Goal: Information Seeking & Learning: Learn about a topic

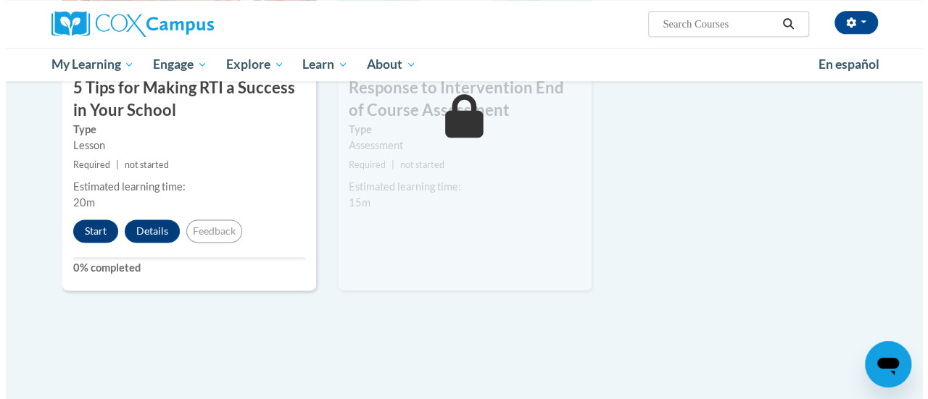
scroll to position [863, 0]
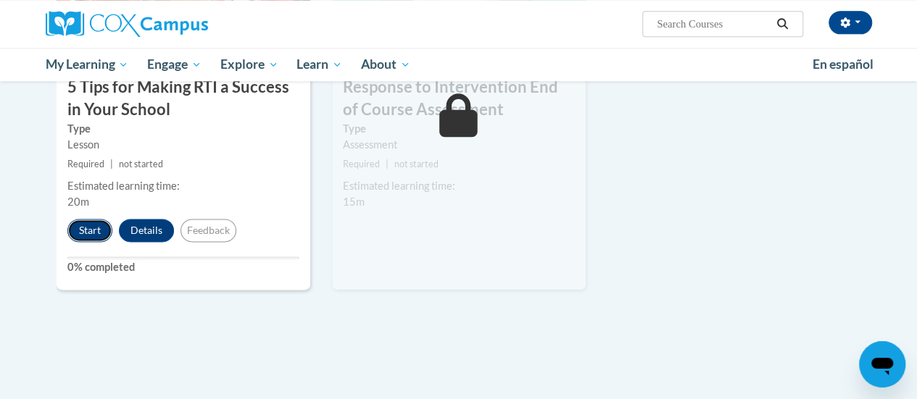
click at [86, 226] on button "Start" at bounding box center [89, 230] width 45 height 23
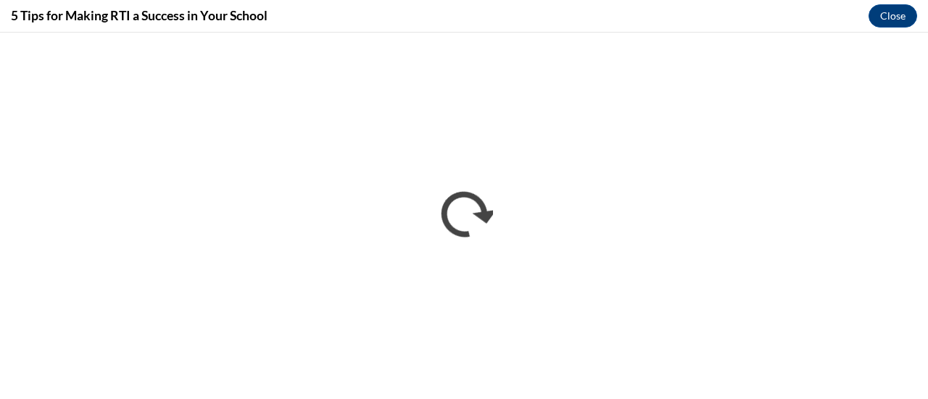
scroll to position [0, 0]
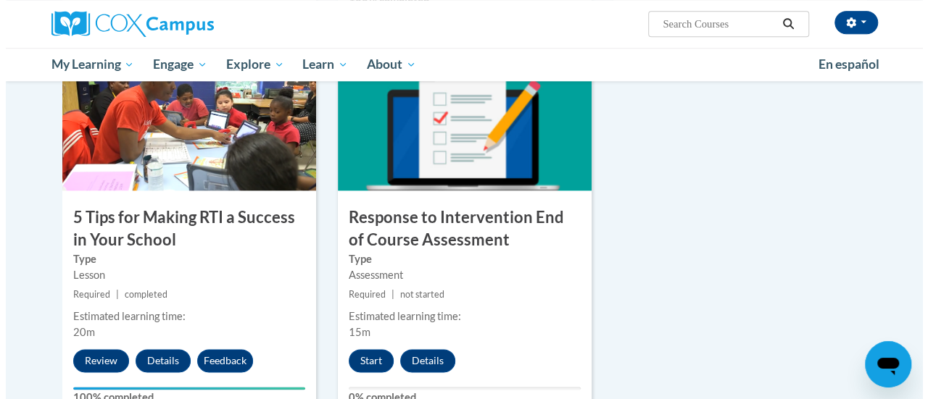
scroll to position [892, 0]
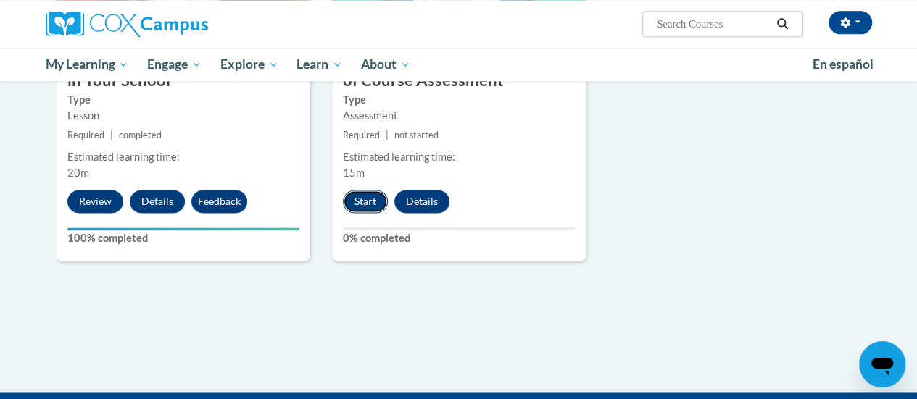
click at [363, 205] on button "Start" at bounding box center [365, 201] width 45 height 23
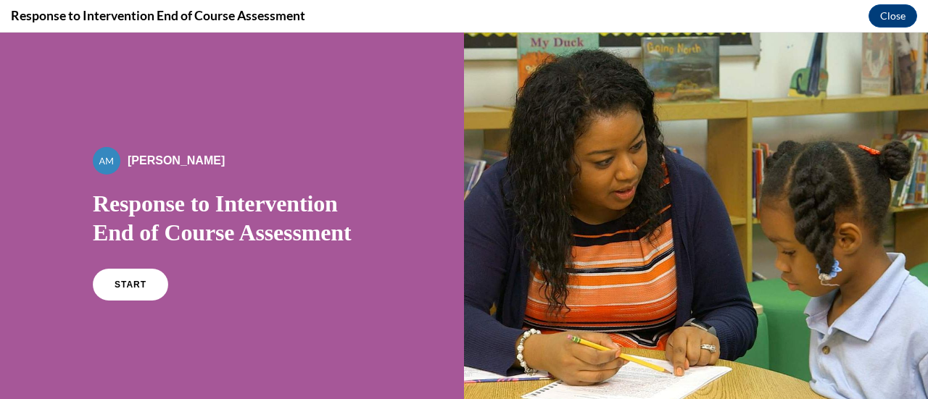
scroll to position [0, 0]
click at [127, 285] on span "START" at bounding box center [130, 285] width 33 height 11
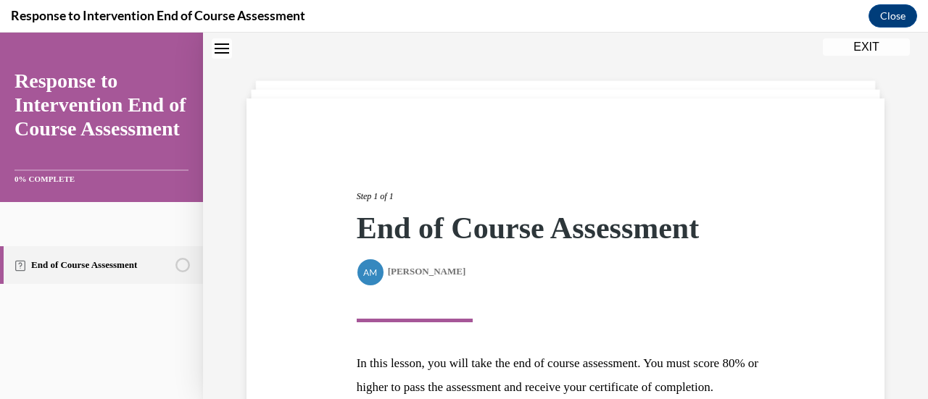
scroll to position [212, 0]
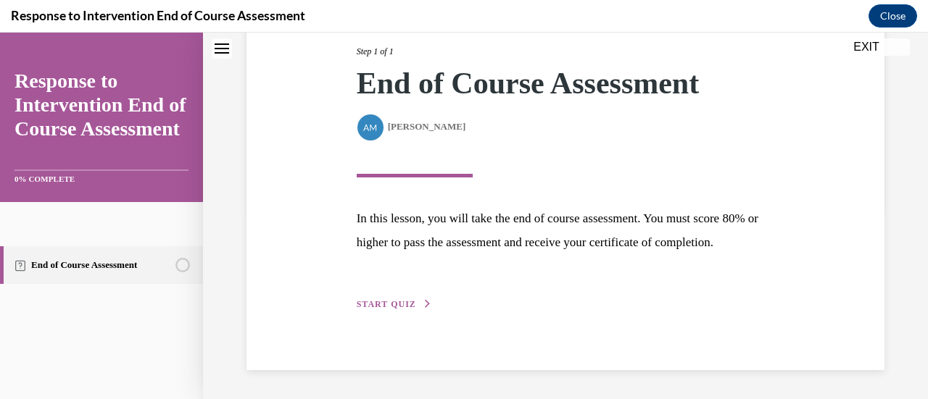
click at [383, 304] on span "START QUIZ" at bounding box center [386, 304] width 59 height 10
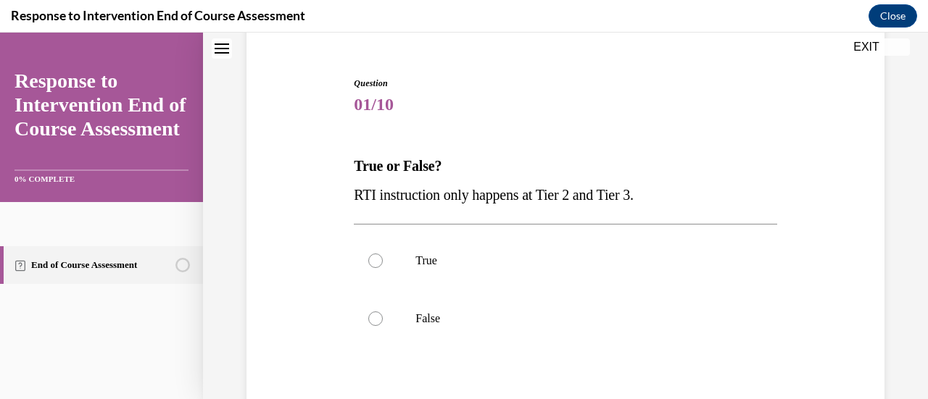
scroll to position [128, 0]
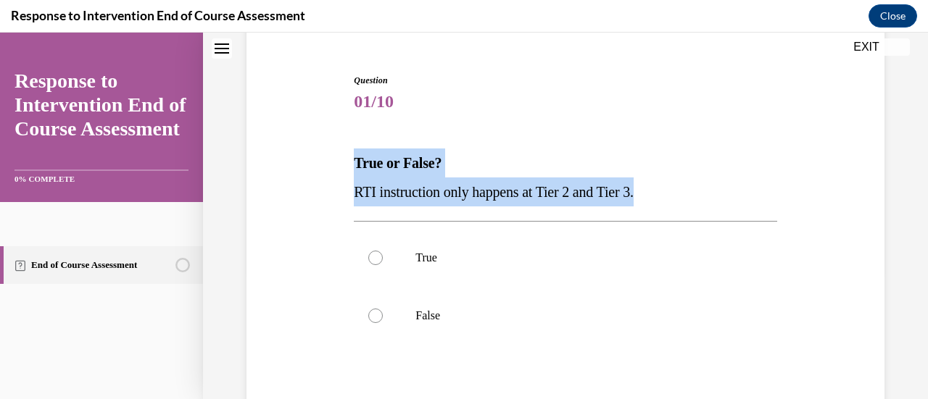
drag, startPoint x: 344, startPoint y: 153, endPoint x: 691, endPoint y: 198, distance: 350.8
click at [691, 198] on div "Question 01/10 True or False? RTI instruction only happens at Tier 2 and Tier 3…" at bounding box center [565, 277] width 645 height 494
copy div "True or False? RTI instruction only happens at Tier 2 and Tier 3."
click at [628, 128] on div "Question 01/10 True or False? RTI instruction only happens at Tier 2 and Tier 3…" at bounding box center [565, 299] width 423 height 451
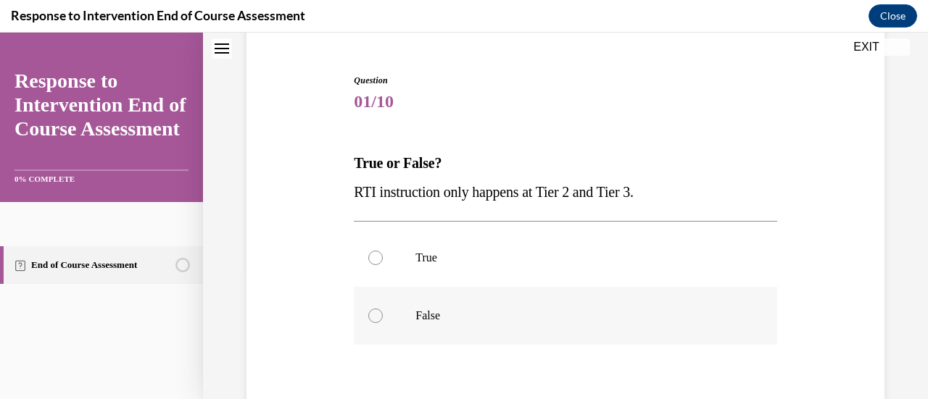
click at [439, 306] on label "False" at bounding box center [565, 316] width 423 height 58
click at [383, 309] on input "False" at bounding box center [375, 316] width 14 height 14
radio input "true"
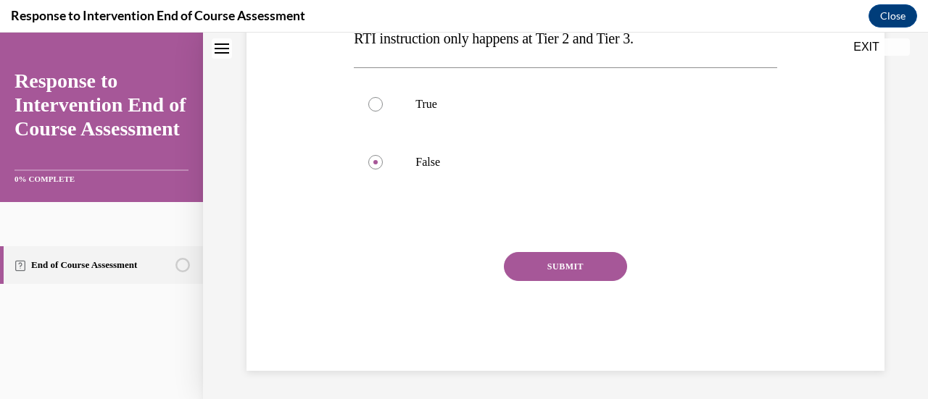
click at [544, 260] on button "SUBMIT" at bounding box center [565, 266] width 123 height 29
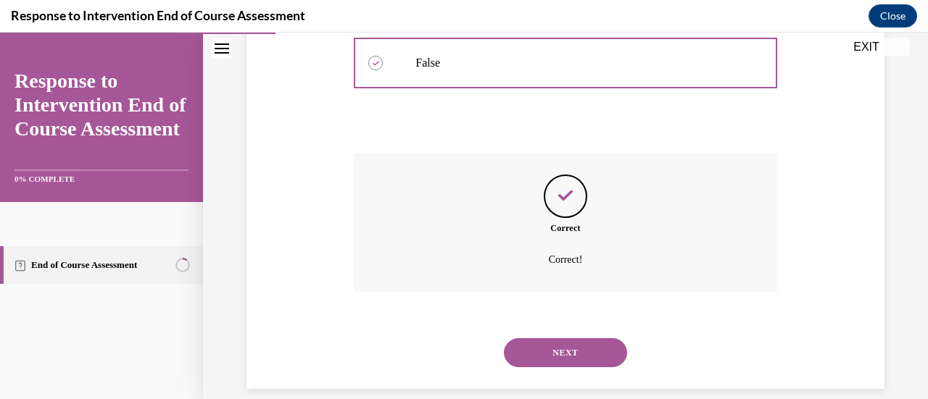
scroll to position [399, 0]
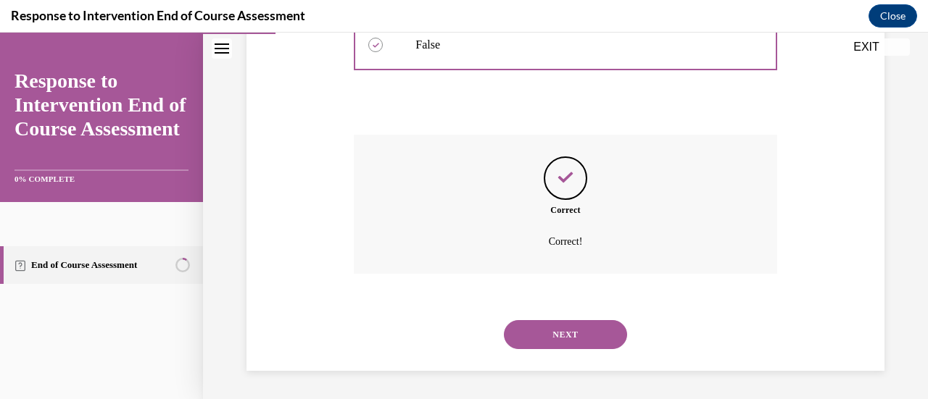
click at [557, 333] on button "NEXT" at bounding box center [565, 334] width 123 height 29
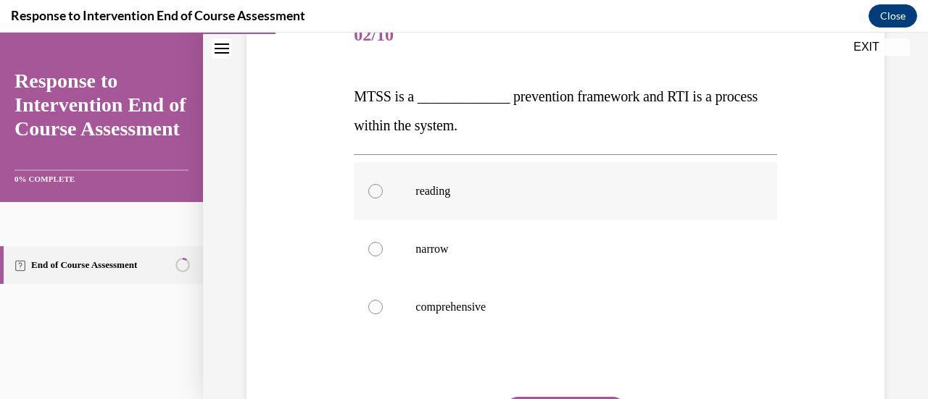
scroll to position [217, 0]
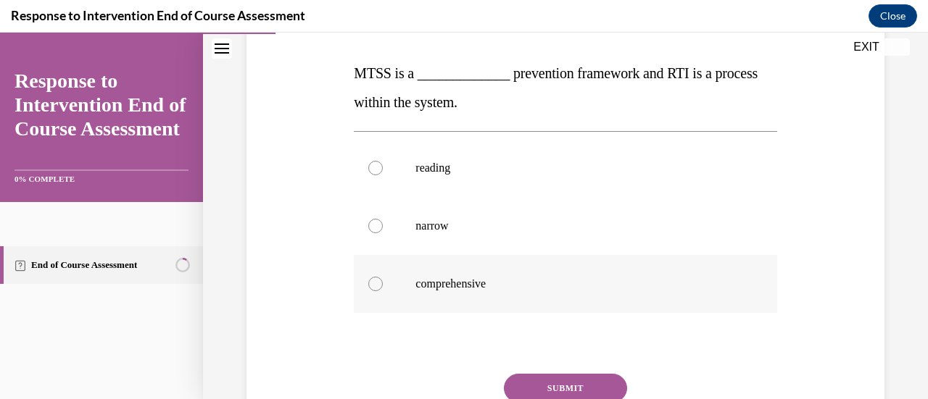
click at [507, 274] on label "comprehensive" at bounding box center [565, 284] width 423 height 58
click at [383, 277] on input "comprehensive" at bounding box center [375, 284] width 14 height 14
radio input "true"
click at [588, 382] on button "SUBMIT" at bounding box center [565, 388] width 123 height 29
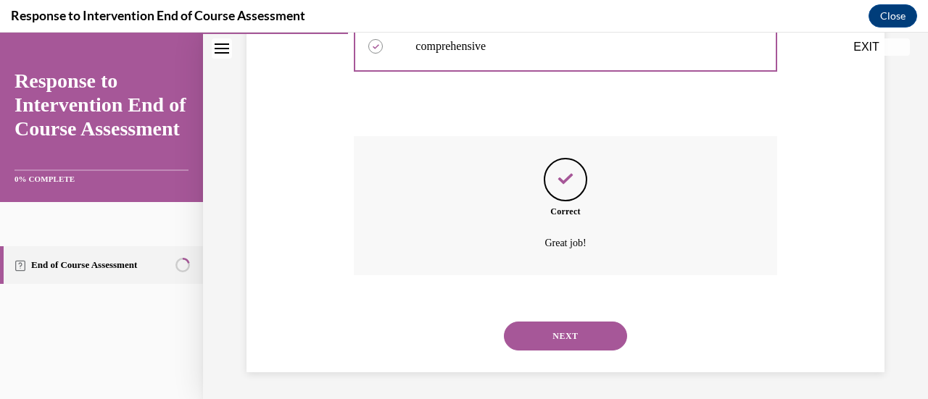
scroll to position [457, 0]
click at [566, 331] on button "NEXT" at bounding box center [565, 334] width 123 height 29
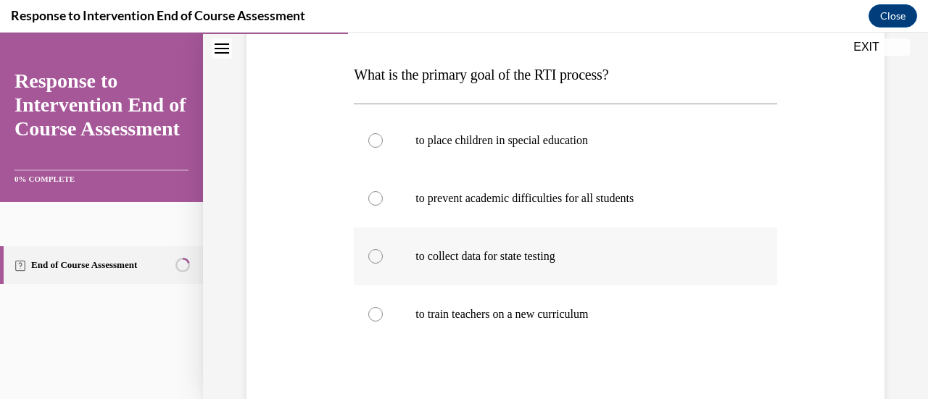
scroll to position [217, 0]
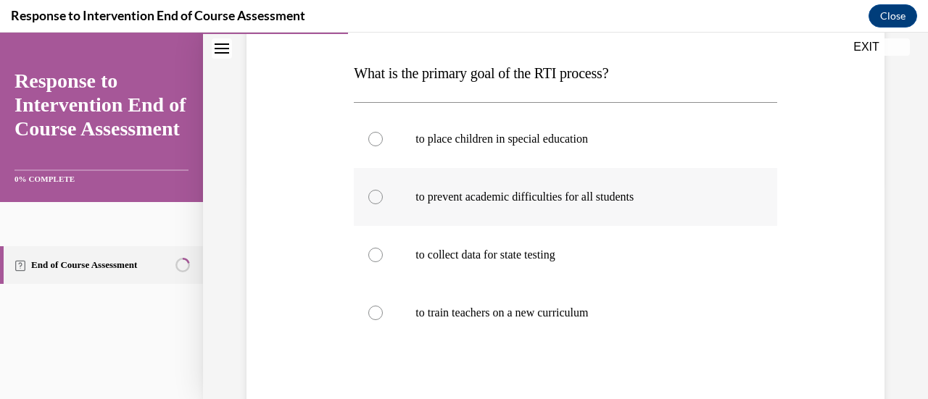
click at [667, 205] on label "to prevent academic difficulties for all students" at bounding box center [565, 197] width 423 height 58
click at [383, 204] on input "to prevent academic difficulties for all students" at bounding box center [375, 197] width 14 height 14
radio input "true"
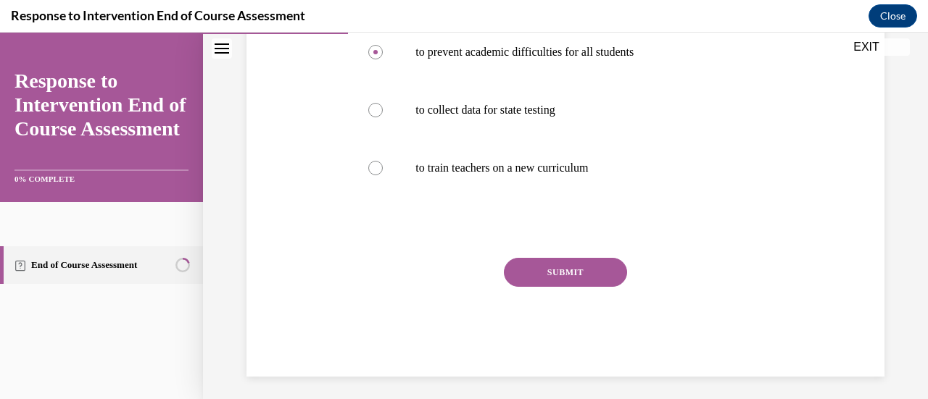
click at [579, 260] on button "SUBMIT" at bounding box center [565, 272] width 123 height 29
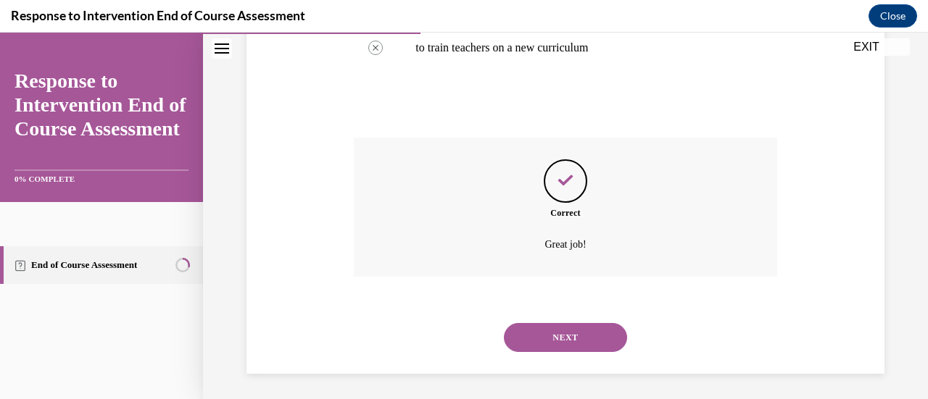
scroll to position [486, 0]
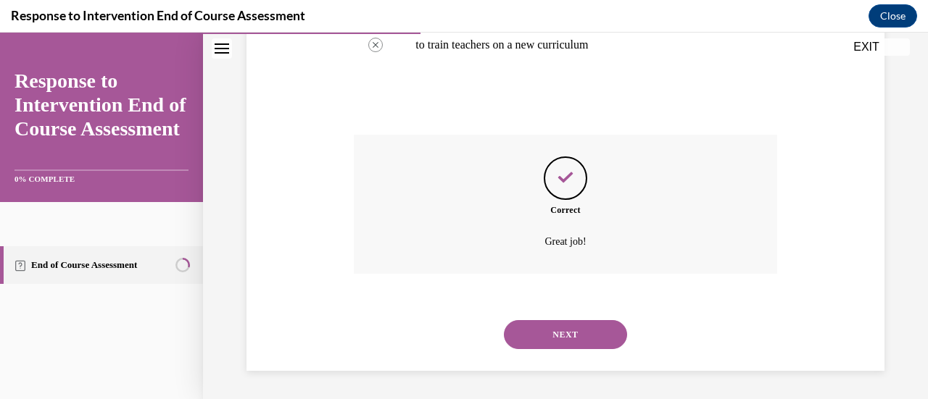
click at [567, 349] on div "NEXT" at bounding box center [565, 335] width 423 height 58
click at [581, 330] on button "NEXT" at bounding box center [565, 334] width 123 height 29
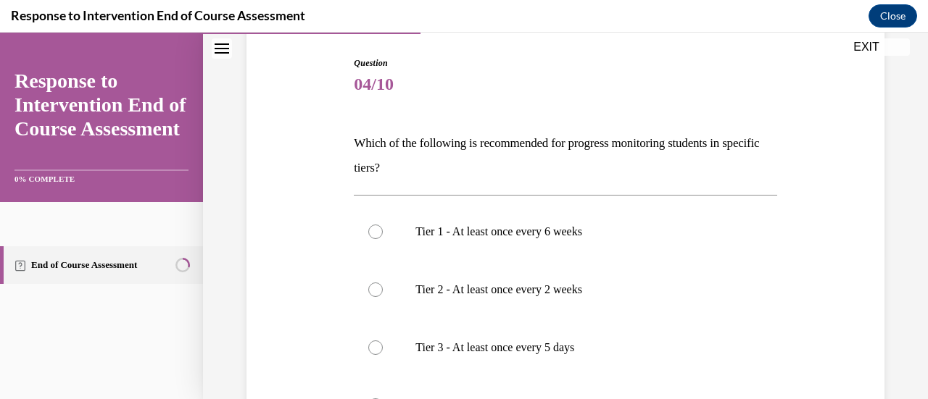
scroll to position [217, 0]
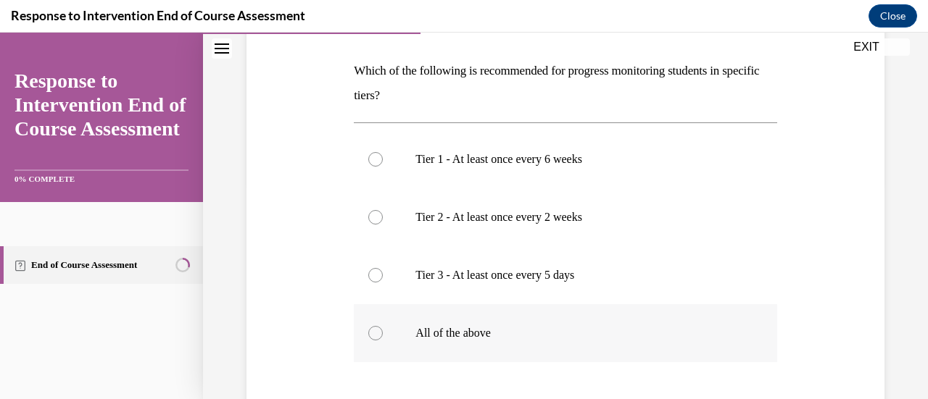
click at [518, 341] on label "All of the above" at bounding box center [565, 333] width 423 height 58
click at [383, 341] on input "All of the above" at bounding box center [375, 333] width 14 height 14
radio input "true"
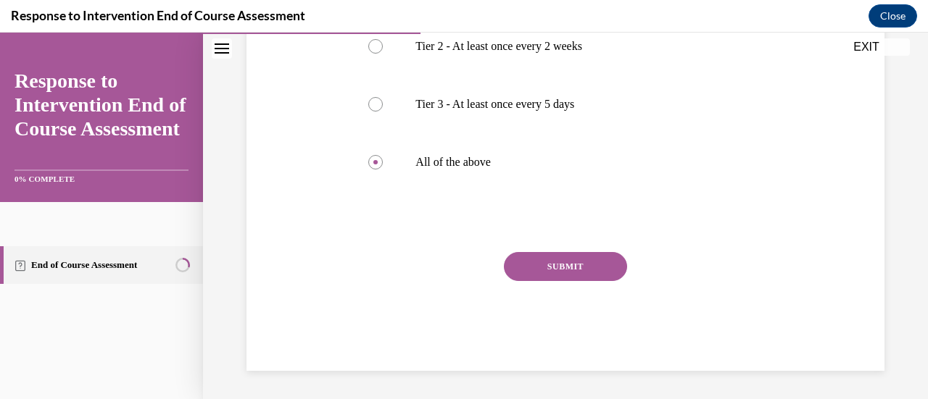
click at [584, 259] on button "SUBMIT" at bounding box center [565, 266] width 123 height 29
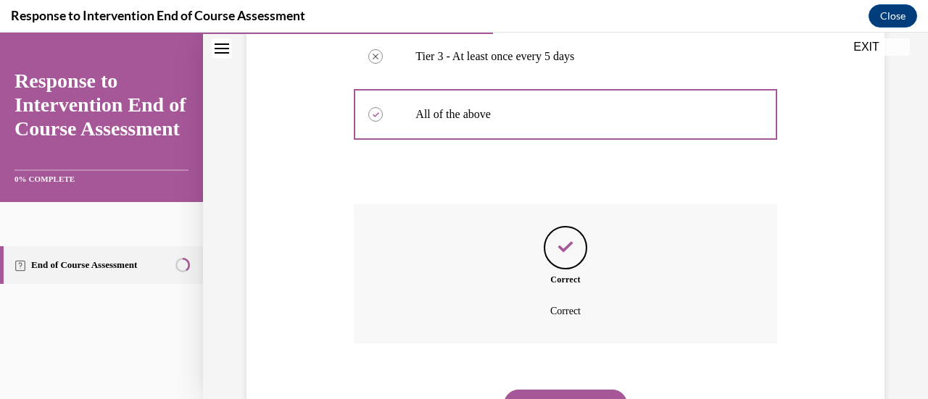
scroll to position [506, 0]
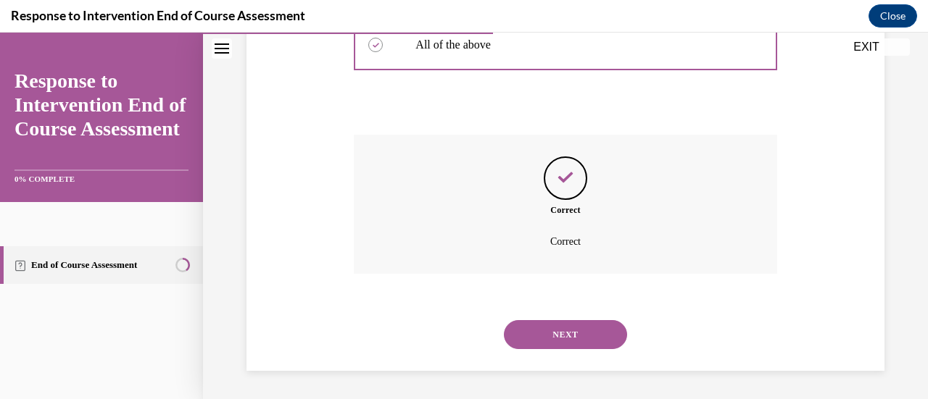
click at [556, 341] on button "NEXT" at bounding box center [565, 334] width 123 height 29
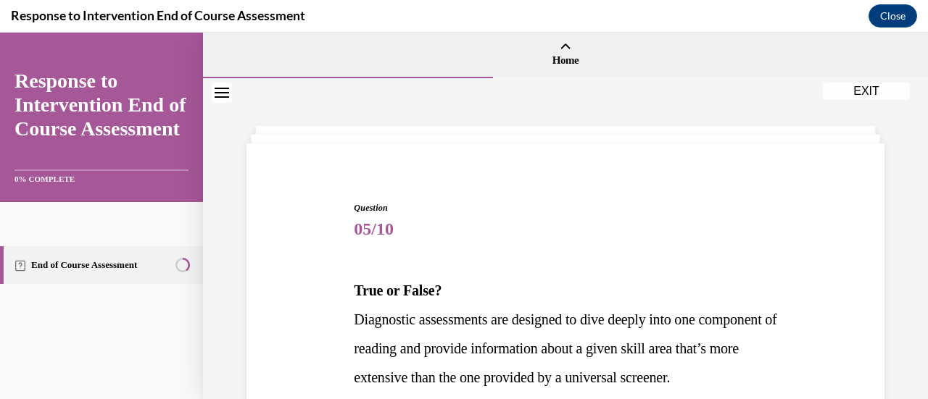
scroll to position [217, 0]
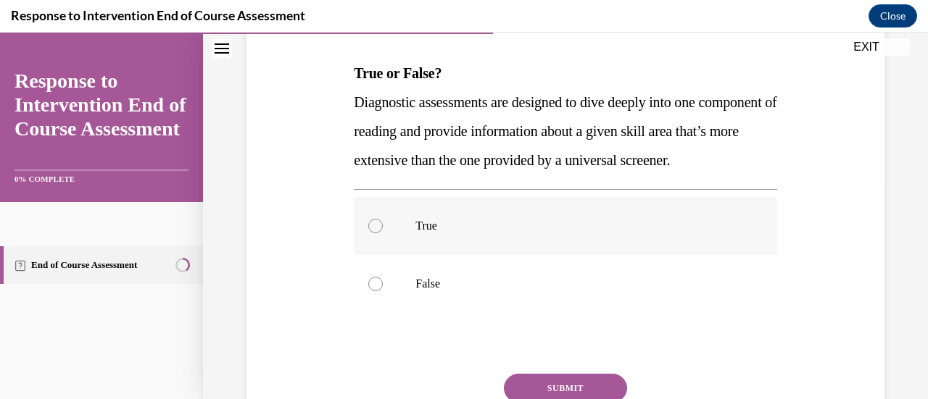
click at [478, 255] on label "True" at bounding box center [565, 226] width 423 height 58
click at [383, 233] on input "True" at bounding box center [375, 226] width 14 height 14
radio input "true"
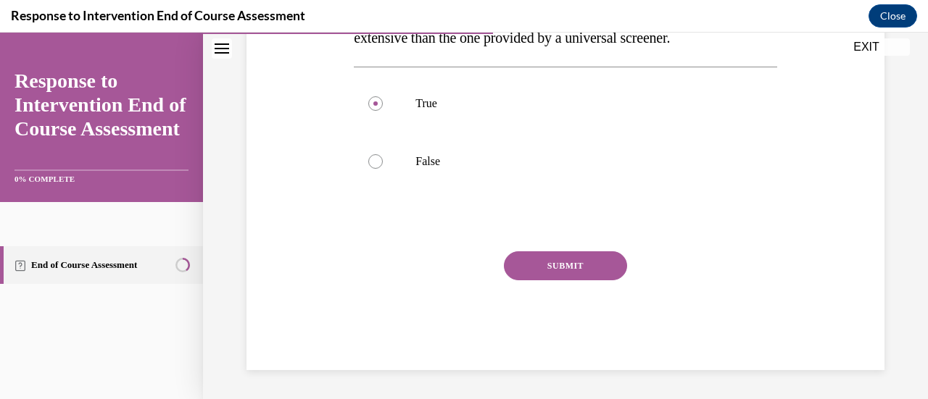
click at [563, 270] on button "SUBMIT" at bounding box center [565, 265] width 123 height 29
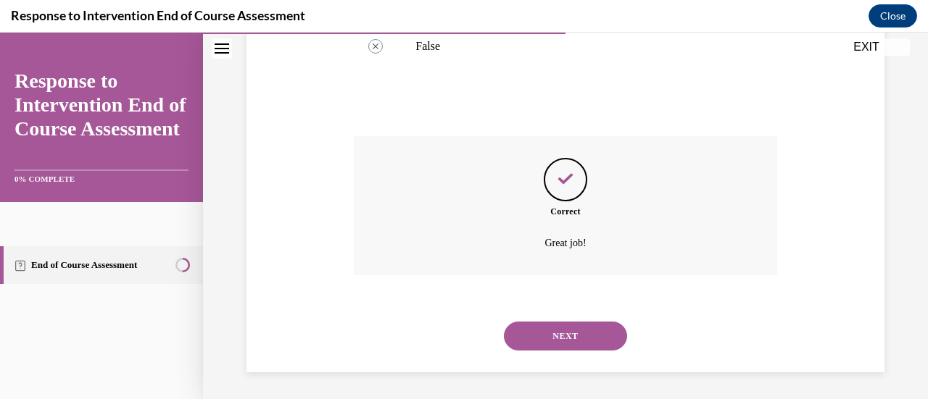
scroll to position [486, 0]
click at [554, 337] on button "NEXT" at bounding box center [565, 334] width 123 height 29
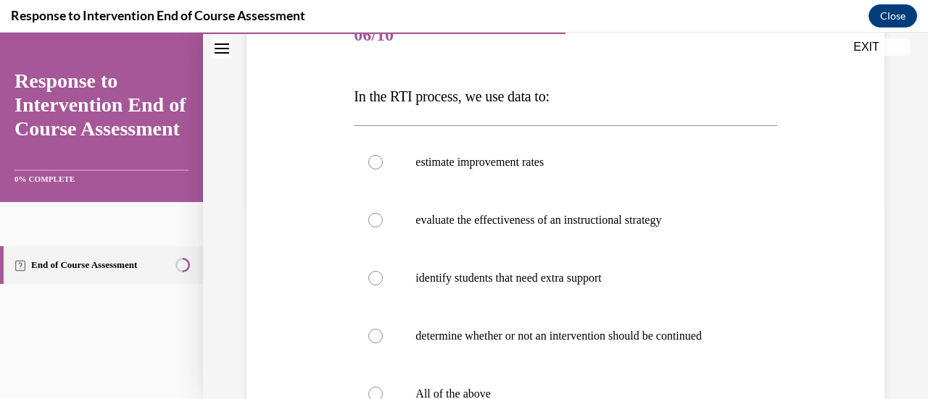
scroll to position [217, 0]
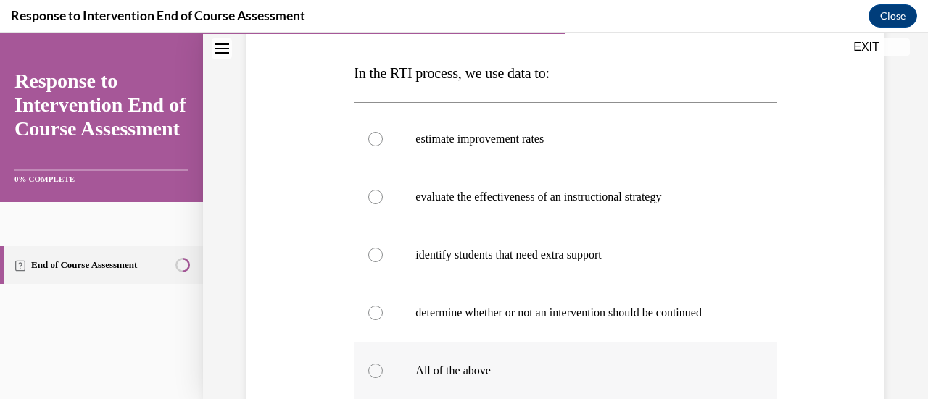
click at [492, 362] on label "All of the above" at bounding box center [565, 371] width 423 height 58
click at [383, 364] on input "All of the above" at bounding box center [375, 371] width 14 height 14
radio input "true"
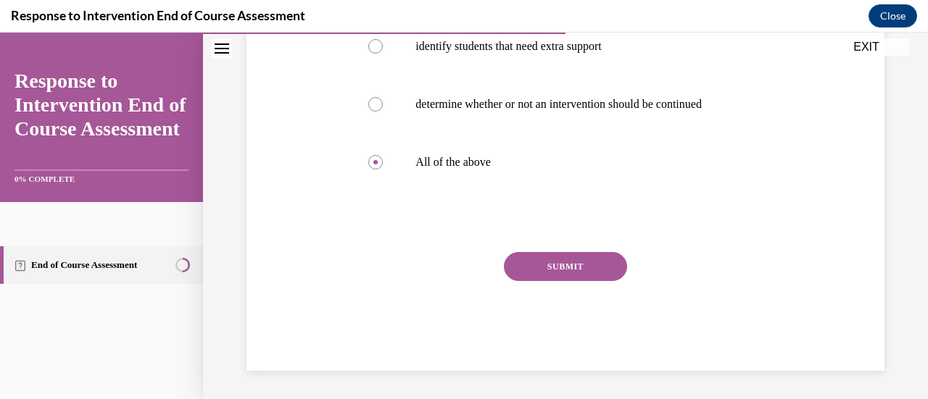
click at [549, 259] on button "SUBMIT" at bounding box center [565, 266] width 123 height 29
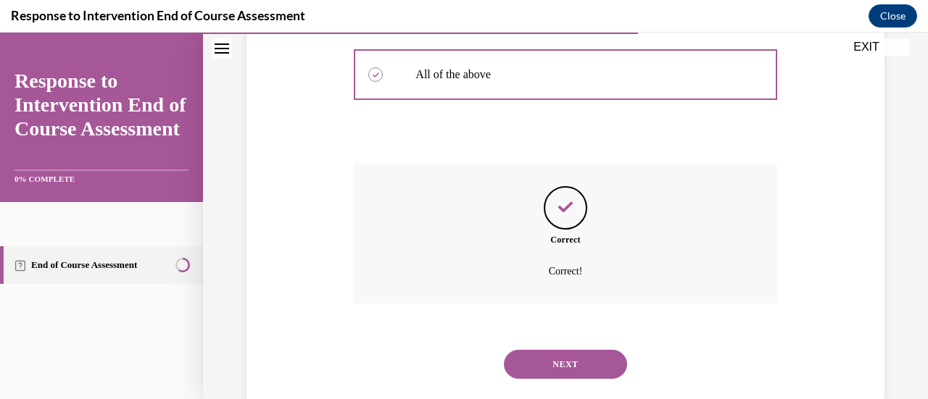
scroll to position [544, 0]
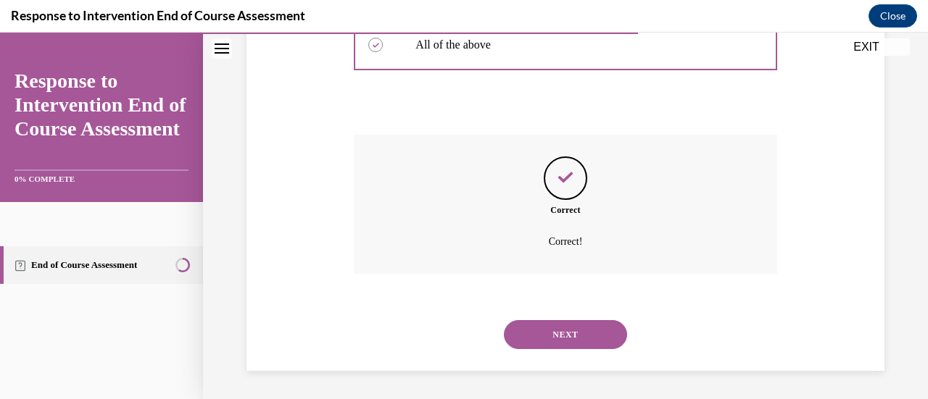
click at [570, 331] on button "NEXT" at bounding box center [565, 334] width 123 height 29
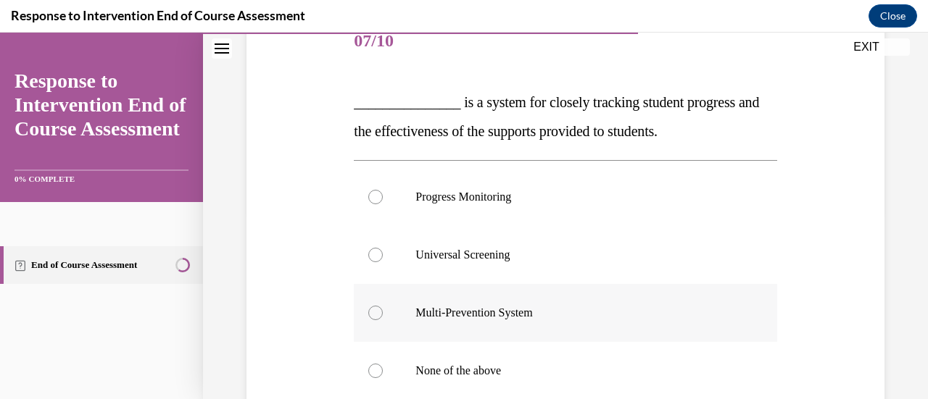
scroll to position [217, 0]
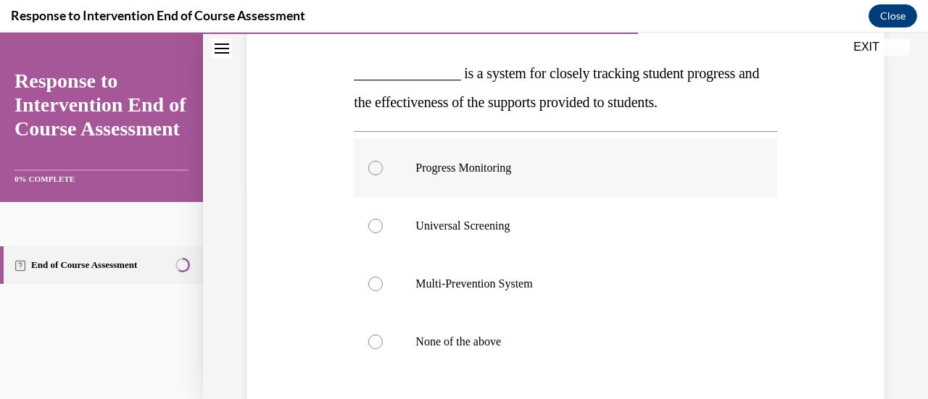
click at [578, 169] on p "Progress Monitoring" at bounding box center [577, 168] width 325 height 14
click at [383, 169] on input "Progress Monitoring" at bounding box center [375, 168] width 14 height 14
radio input "true"
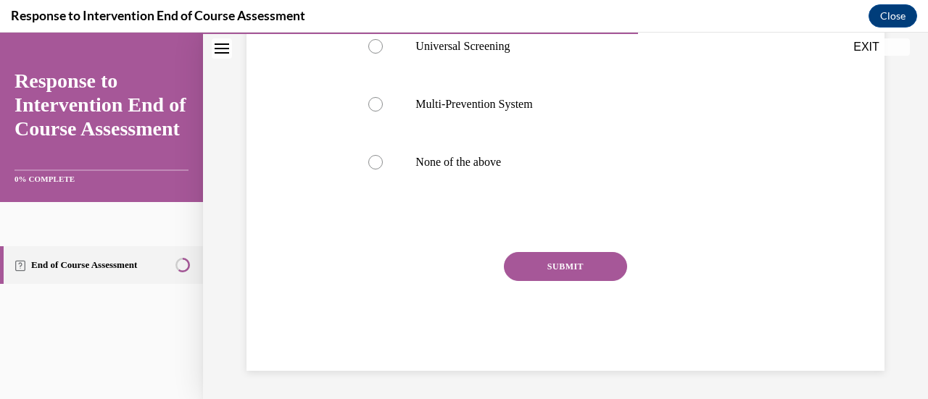
click at [596, 269] on button "SUBMIT" at bounding box center [565, 266] width 123 height 29
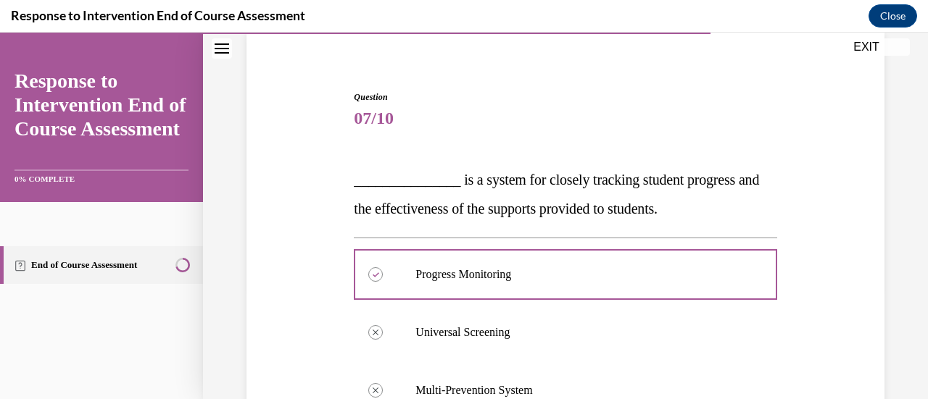
scroll to position [473, 0]
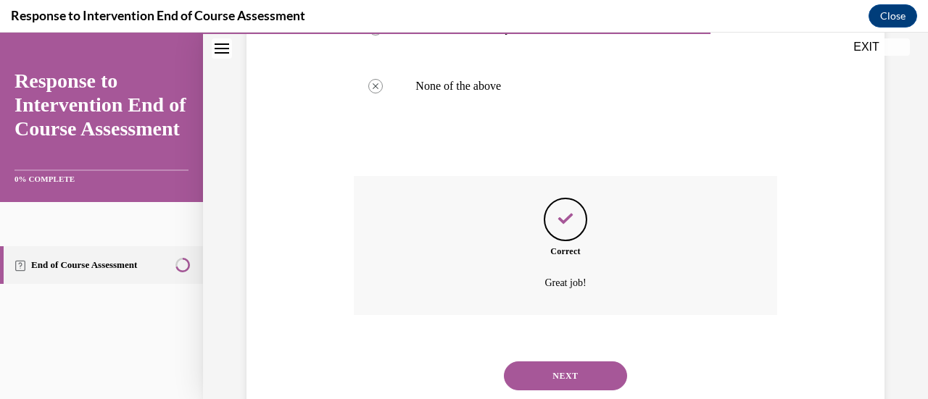
click at [575, 365] on button "NEXT" at bounding box center [565, 376] width 123 height 29
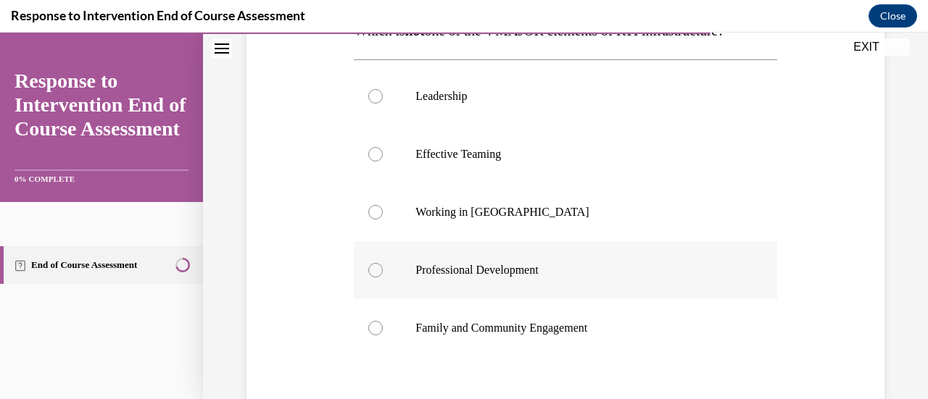
scroll to position [290, 0]
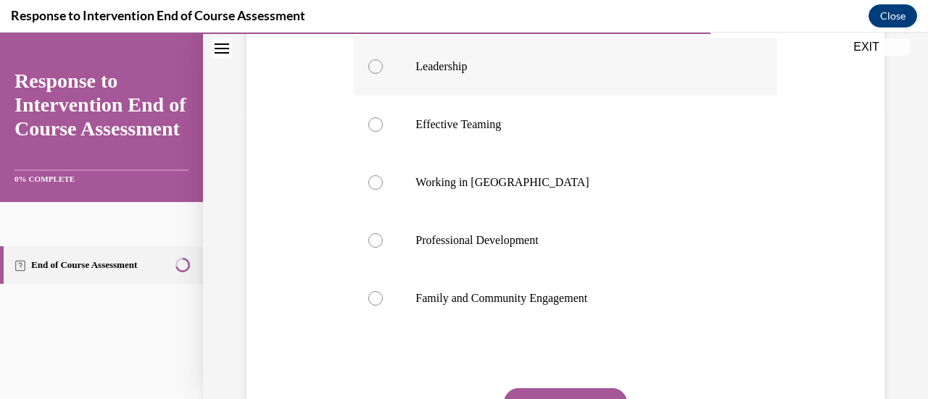
click at [475, 86] on label "Leadership" at bounding box center [565, 67] width 423 height 58
click at [383, 74] on input "Leadership" at bounding box center [375, 66] width 14 height 14
radio input "true"
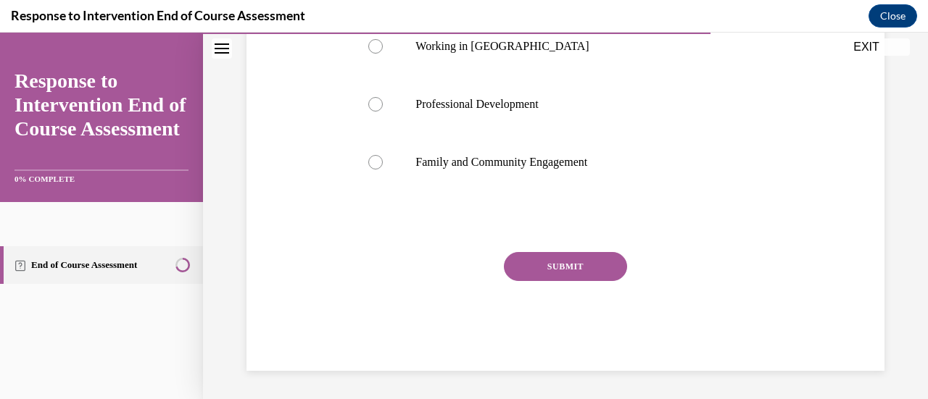
click at [552, 266] on button "SUBMIT" at bounding box center [565, 266] width 123 height 29
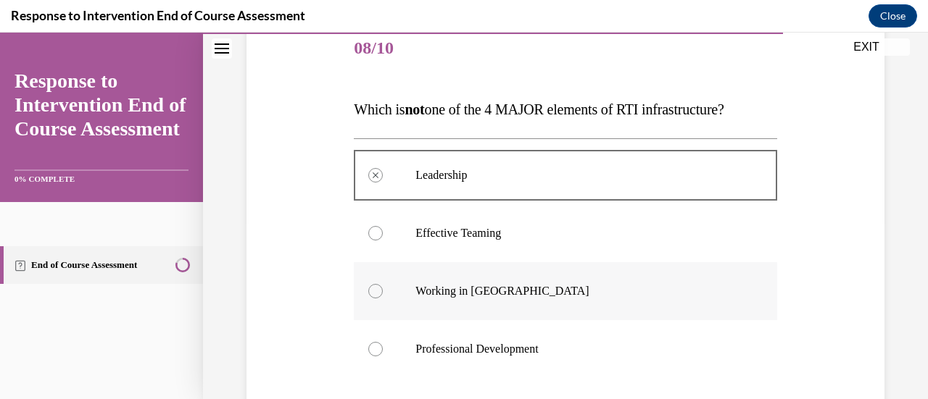
scroll to position [544, 0]
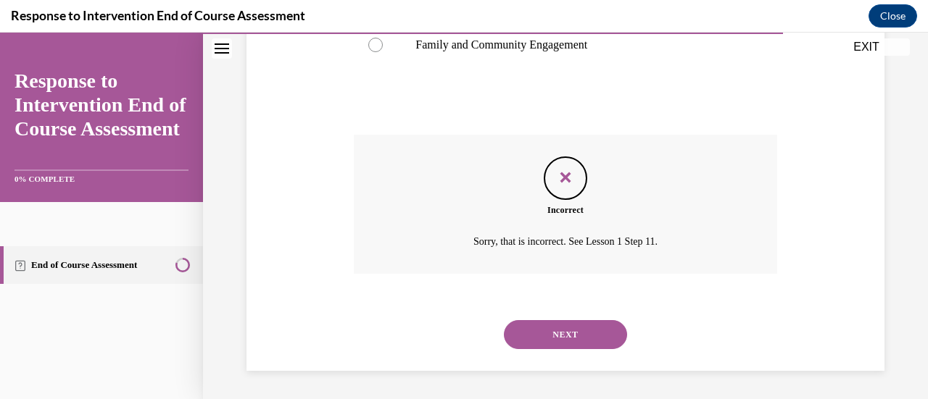
click at [576, 336] on button "NEXT" at bounding box center [565, 334] width 123 height 29
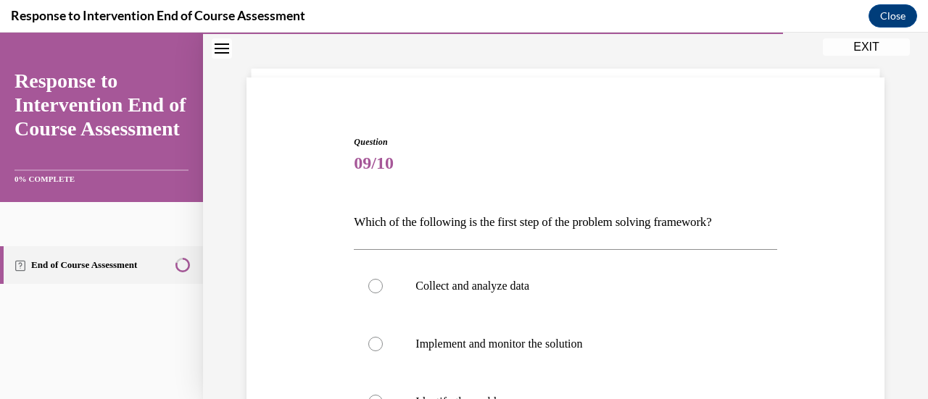
scroll to position [145, 0]
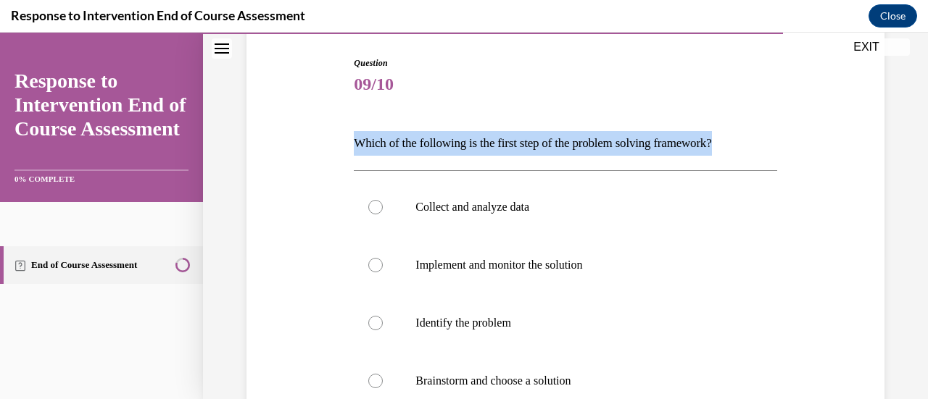
drag, startPoint x: 344, startPoint y: 146, endPoint x: 899, endPoint y: 151, distance: 555.2
click at [899, 151] on div "Question 09/10 Which of the following is the first step of the problem solving …" at bounding box center [565, 305] width 725 height 744
copy p "Which of the following is the first step of the problem solving framework?"
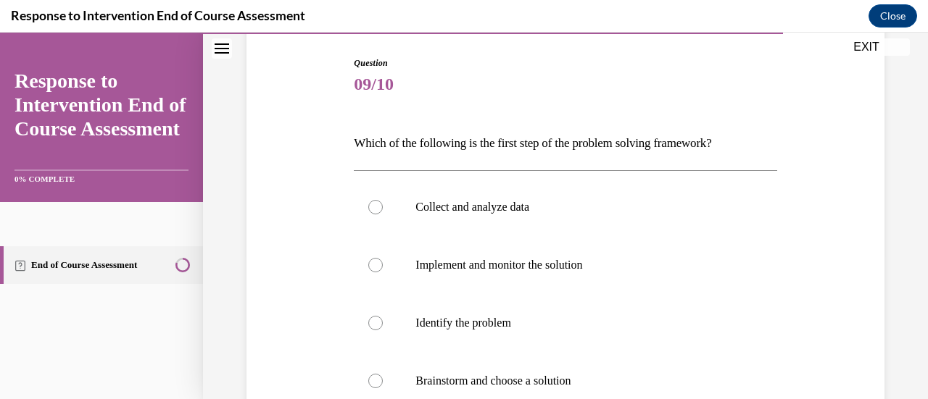
click at [599, 95] on span "09/10" at bounding box center [565, 84] width 423 height 29
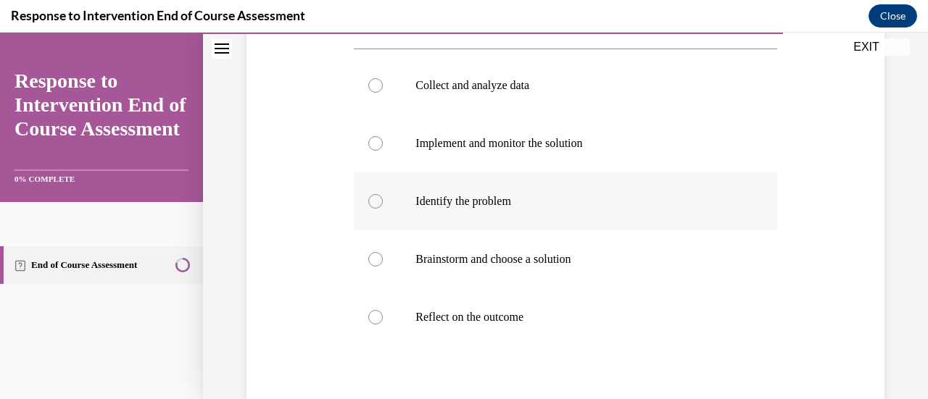
scroll to position [290, 0]
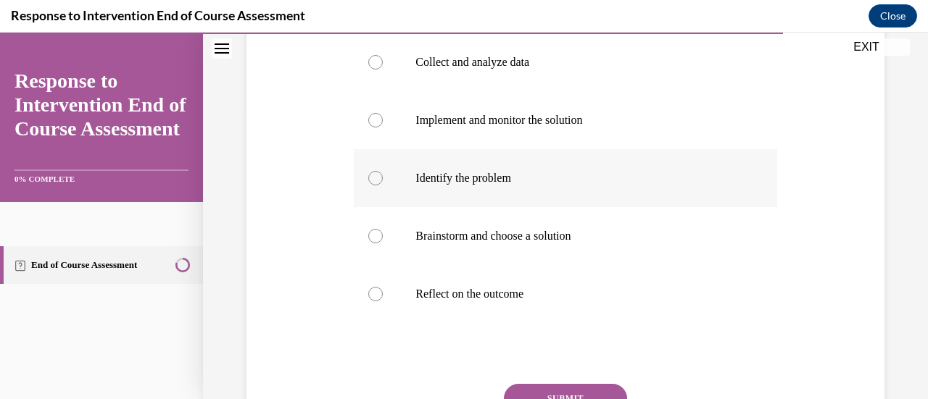
click at [552, 167] on label "Identify the problem" at bounding box center [565, 178] width 423 height 58
click at [383, 171] on input "Identify the problem" at bounding box center [375, 178] width 14 height 14
radio input "true"
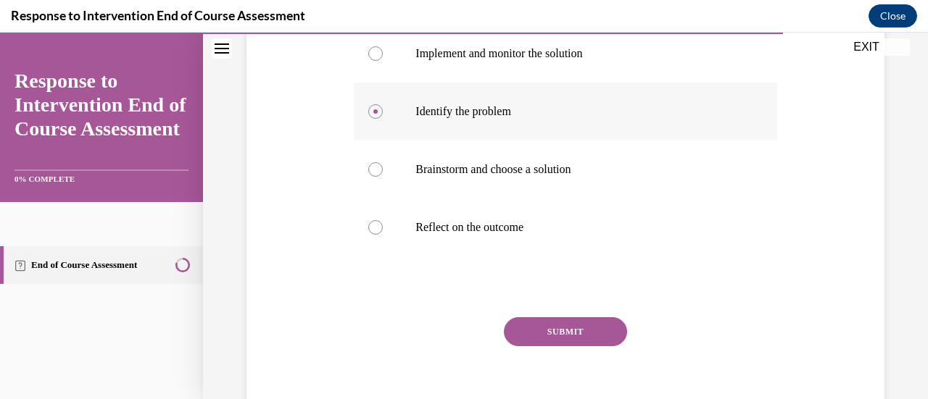
scroll to position [422, 0]
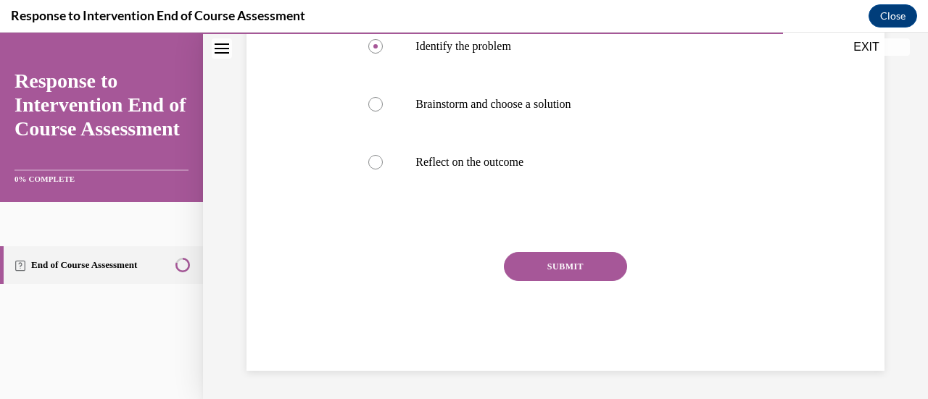
click at [570, 270] on button "SUBMIT" at bounding box center [565, 266] width 123 height 29
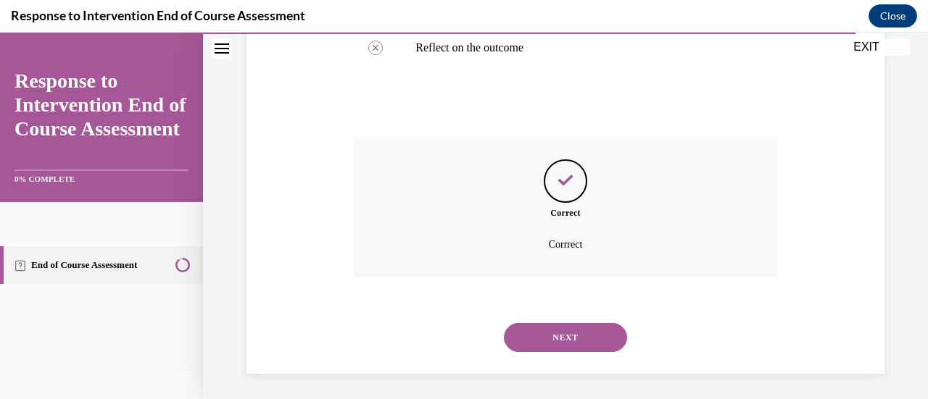
scroll to position [539, 0]
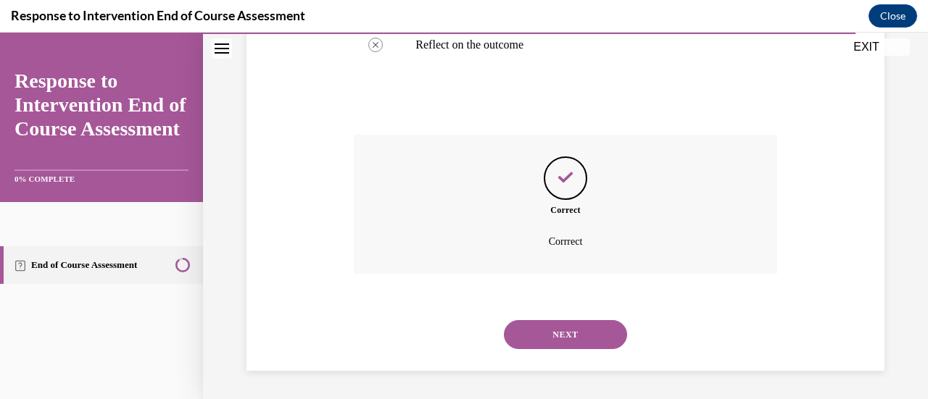
click at [566, 341] on button "NEXT" at bounding box center [565, 334] width 123 height 29
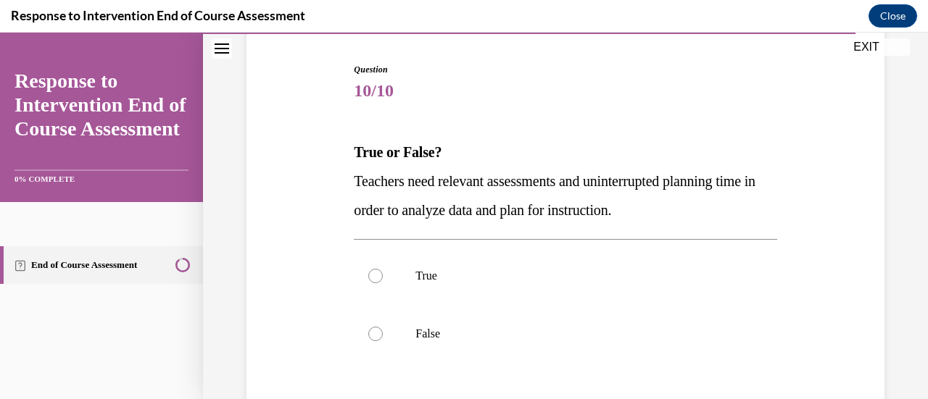
scroll to position [145, 0]
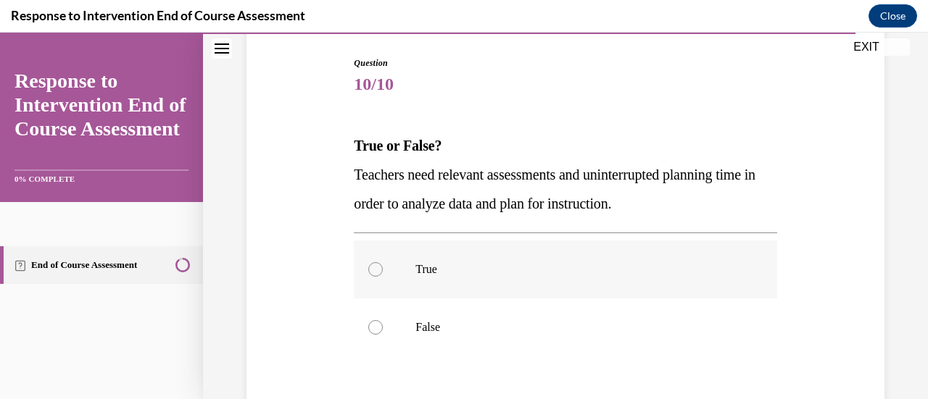
click at [473, 270] on p "True" at bounding box center [577, 269] width 325 height 14
click at [383, 270] on input "True" at bounding box center [375, 269] width 14 height 14
radio input "true"
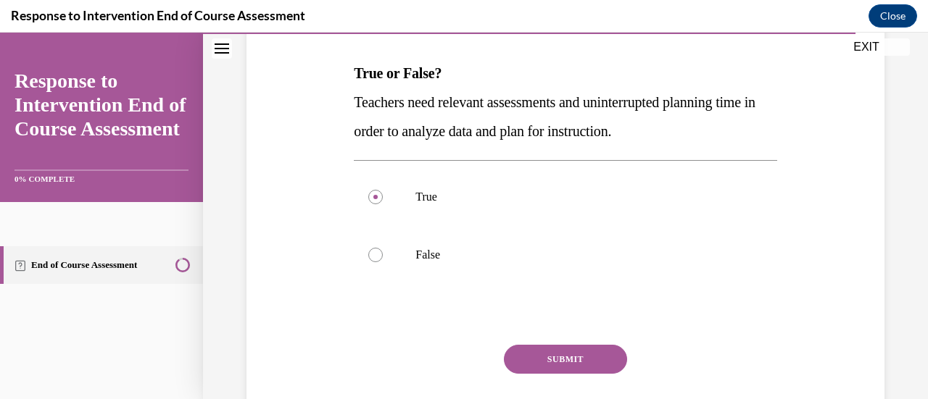
click at [570, 353] on button "SUBMIT" at bounding box center [565, 359] width 123 height 29
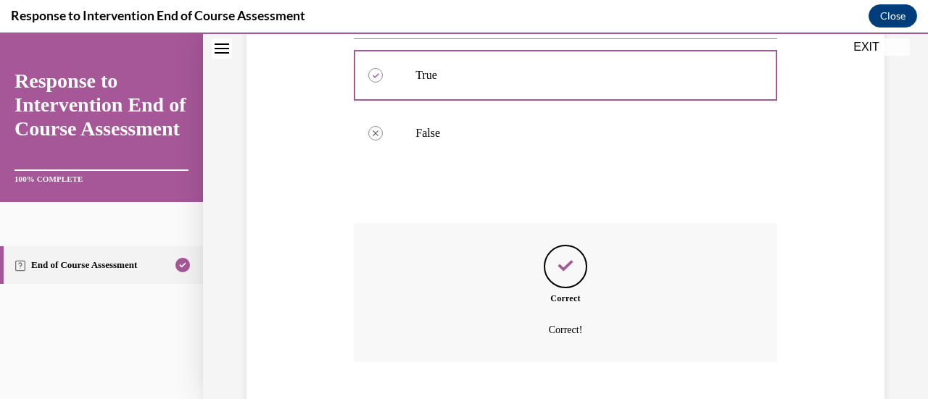
scroll to position [428, 0]
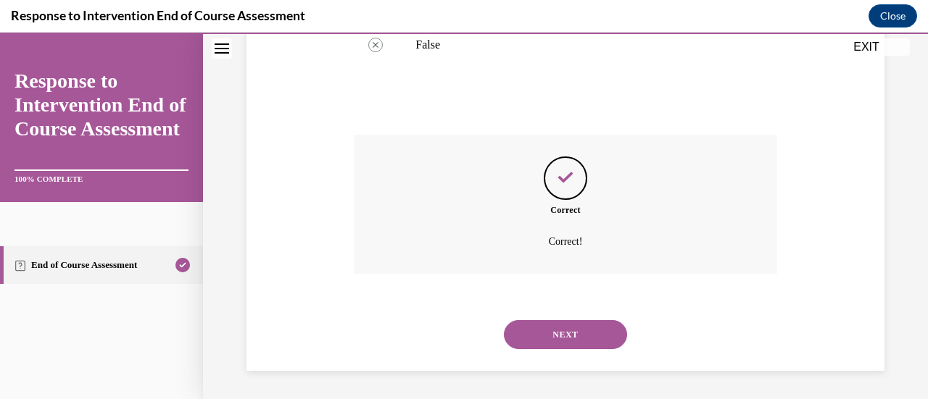
click at [565, 331] on button "NEXT" at bounding box center [565, 334] width 123 height 29
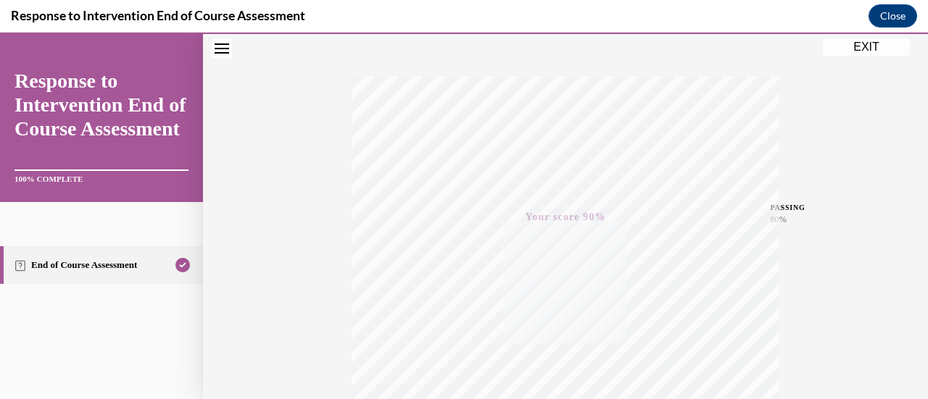
scroll to position [86, 0]
click at [863, 44] on button "EXIT" at bounding box center [866, 46] width 87 height 17
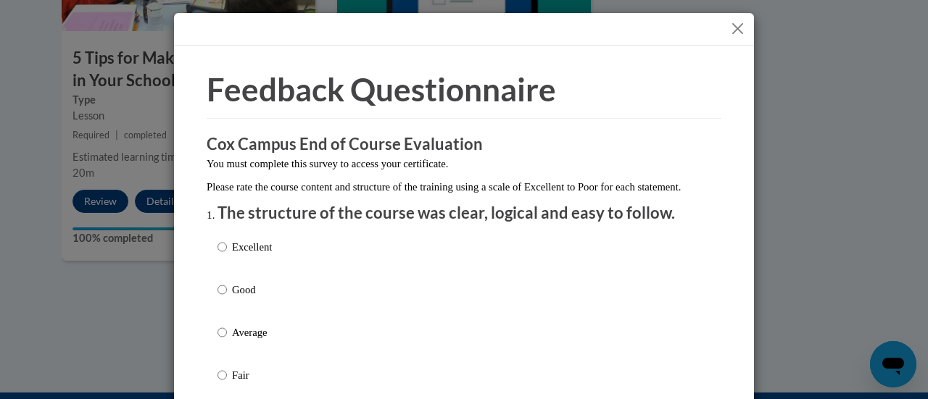
click at [728, 28] on button "Close" at bounding box center [737, 29] width 18 height 18
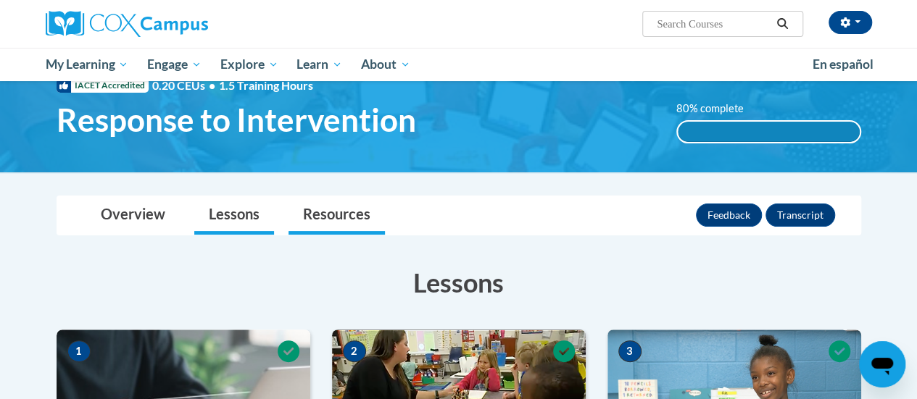
scroll to position [0, 0]
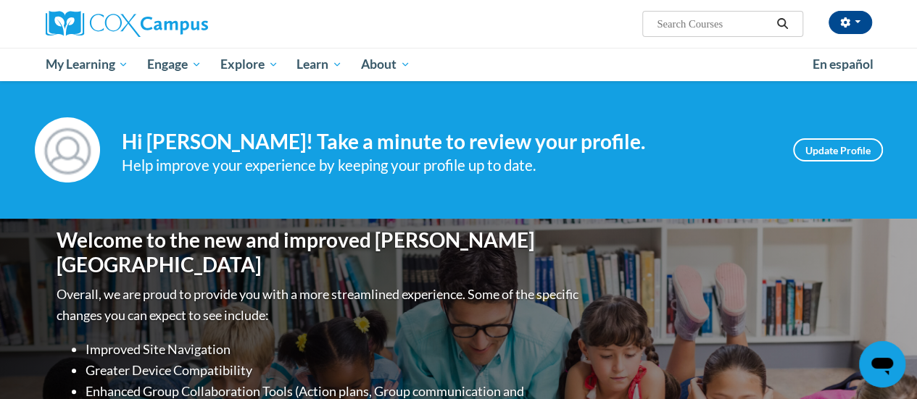
scroll to position [435, 0]
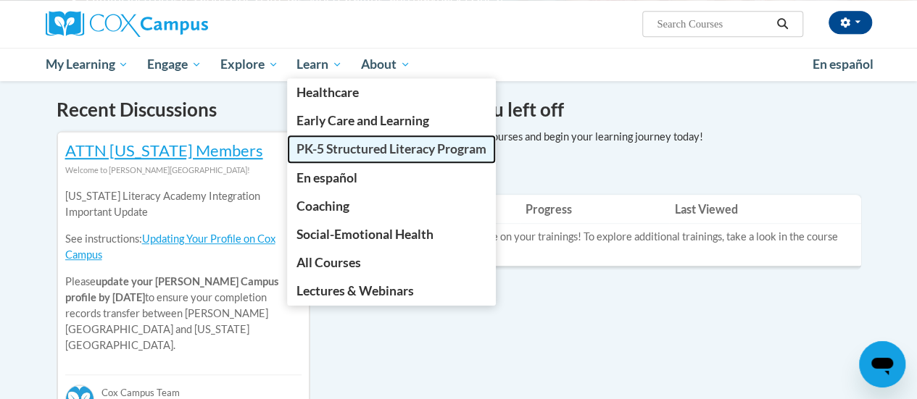
click at [352, 142] on span "PK-5 Structured Literacy Program" at bounding box center [391, 148] width 190 height 15
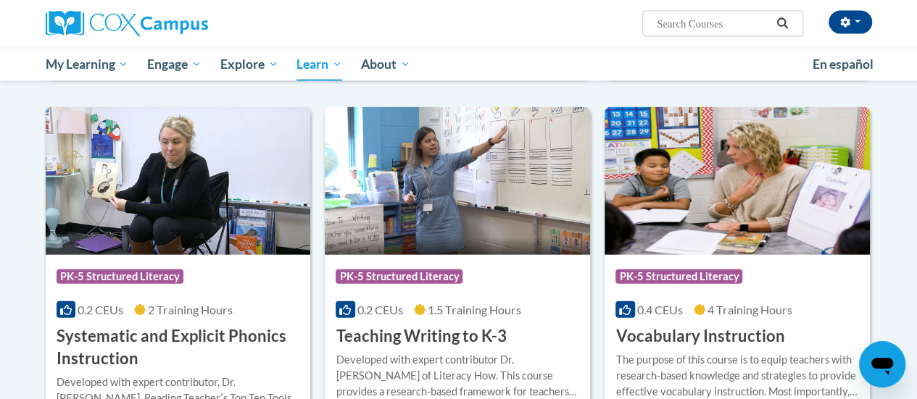
scroll to position [1700, 0]
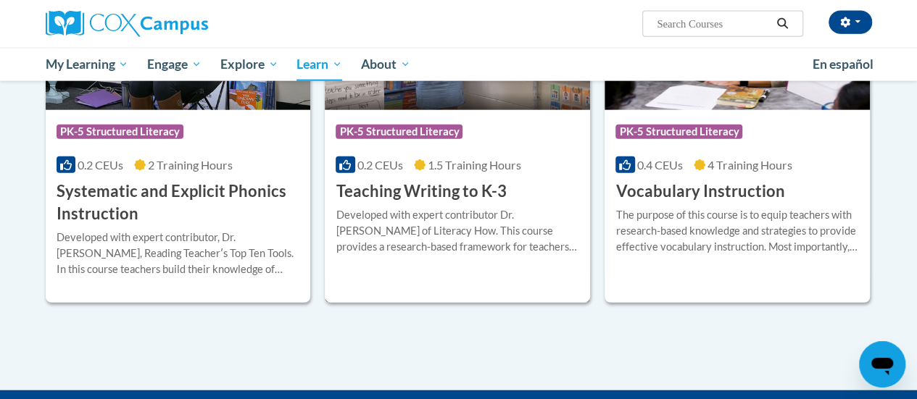
click at [459, 203] on div "More Info Enroll Developed with expert contributor Dr. Margie Gillis of Literac…" at bounding box center [457, 240] width 265 height 74
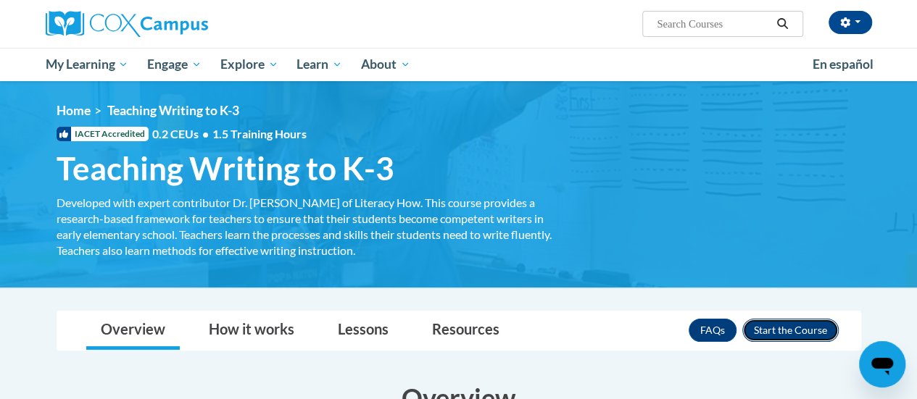
click at [802, 323] on button "Enroll" at bounding box center [790, 330] width 96 height 23
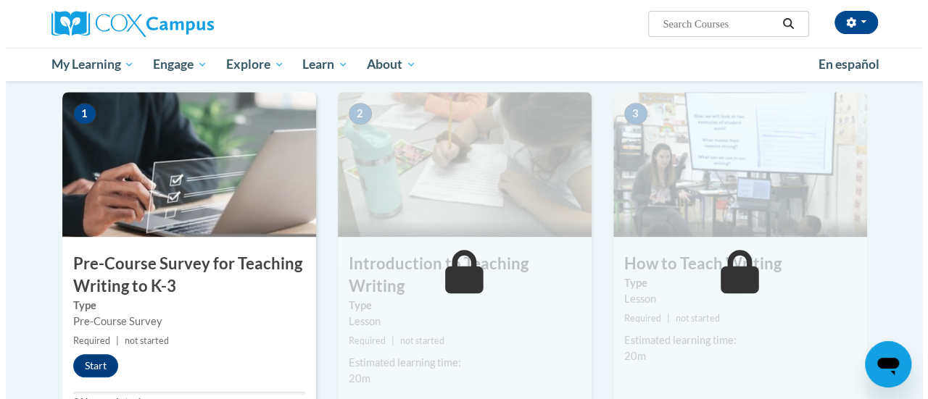
scroll to position [364, 0]
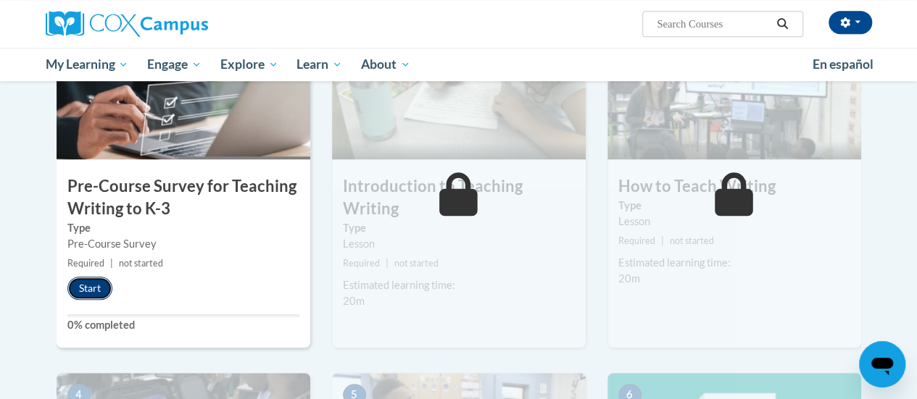
click at [99, 289] on button "Start" at bounding box center [89, 288] width 45 height 23
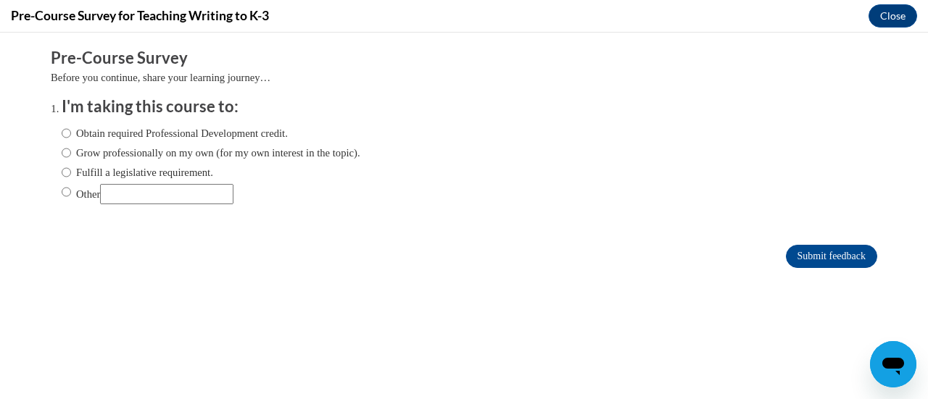
scroll to position [0, 0]
click at [62, 133] on input "Obtain required Professional Development credit." at bounding box center [66, 133] width 9 height 16
radio input "true"
click at [825, 263] on input "Submit feedback" at bounding box center [831, 256] width 91 height 23
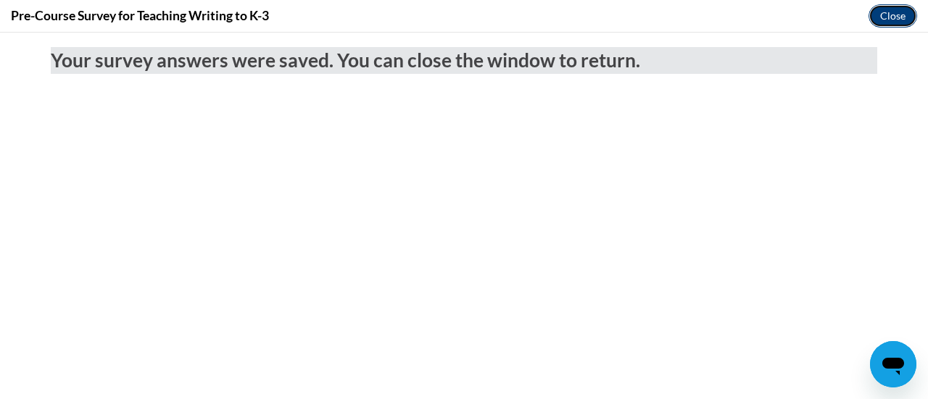
click at [895, 7] on button "Close" at bounding box center [892, 15] width 49 height 23
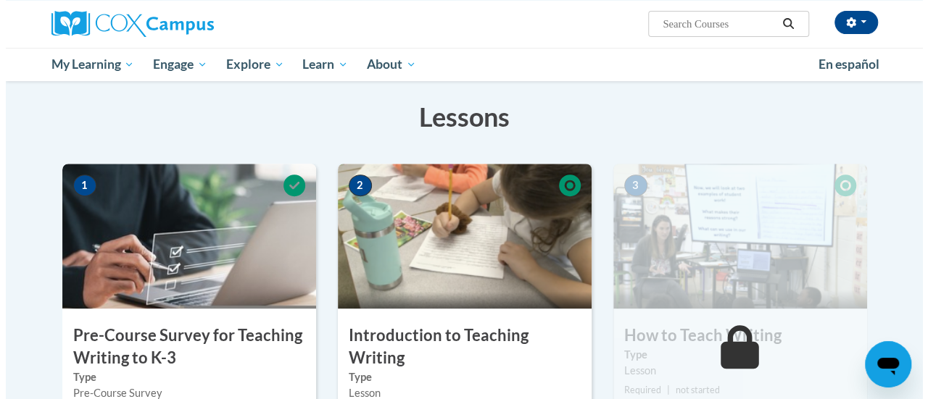
scroll to position [364, 0]
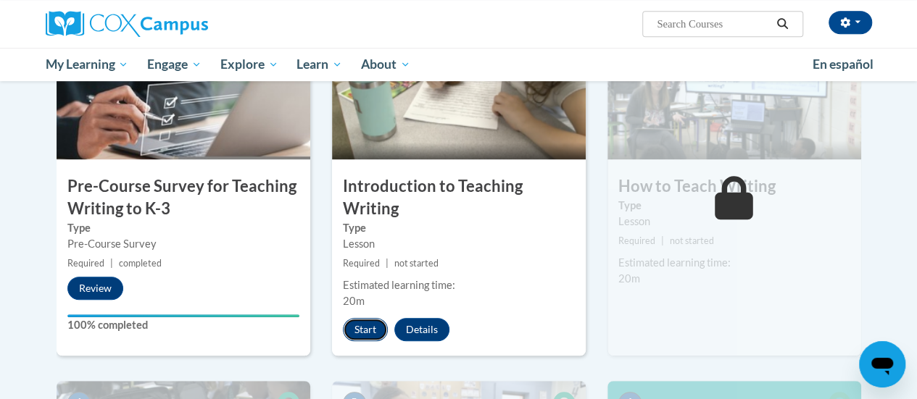
click at [359, 331] on button "Start" at bounding box center [365, 329] width 45 height 23
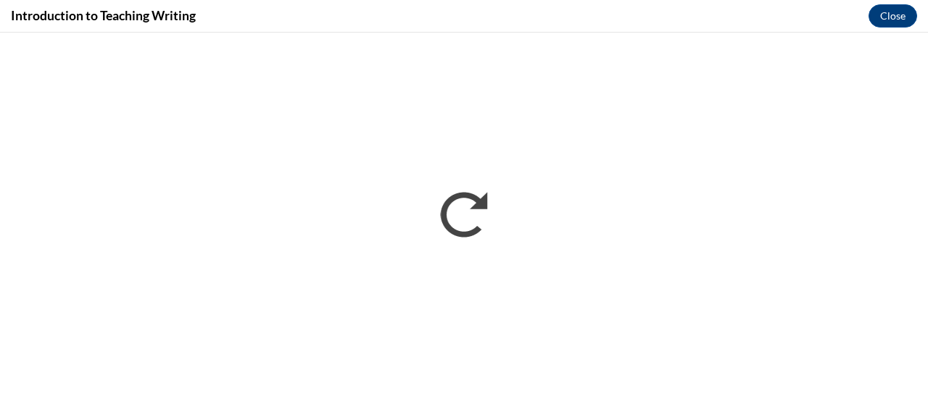
scroll to position [0, 0]
